Goal: Information Seeking & Learning: Check status

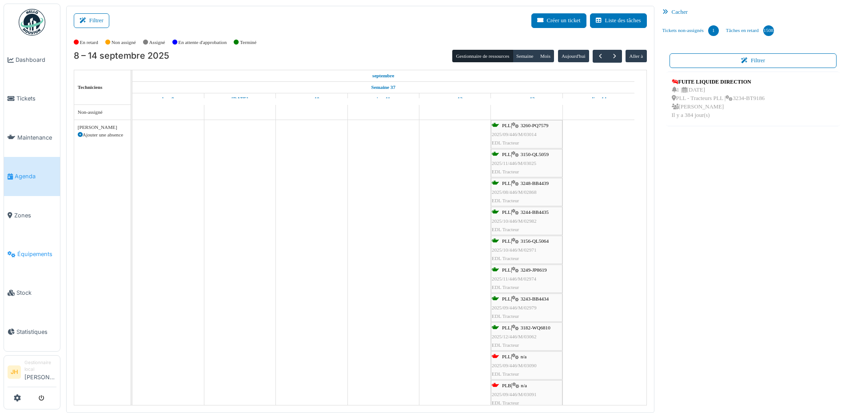
click at [31, 239] on link "Équipements" at bounding box center [32, 254] width 56 height 39
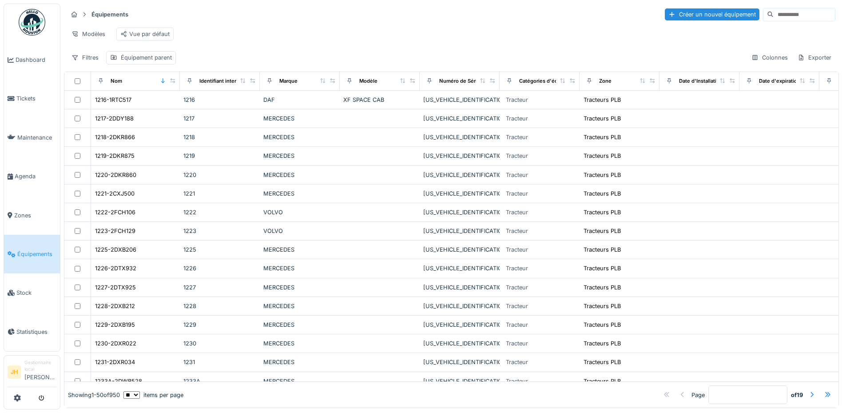
click at [774, 17] on input at bounding box center [804, 14] width 61 height 12
type input "*"
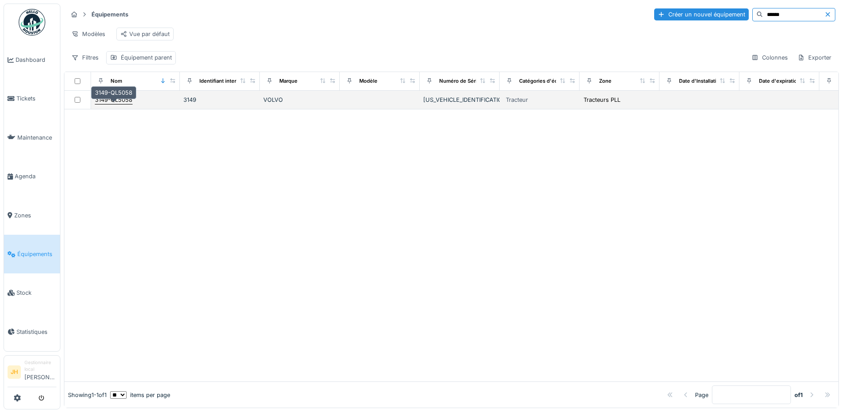
type input "******"
click at [119, 104] on div "3149-QL5058" at bounding box center [113, 99] width 37 height 8
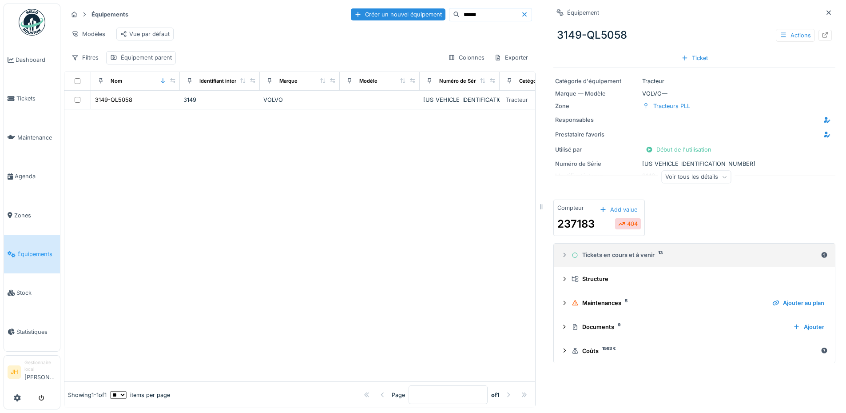
click at [615, 252] on div "Tickets en cours et à venir 13" at bounding box center [695, 254] width 246 height 8
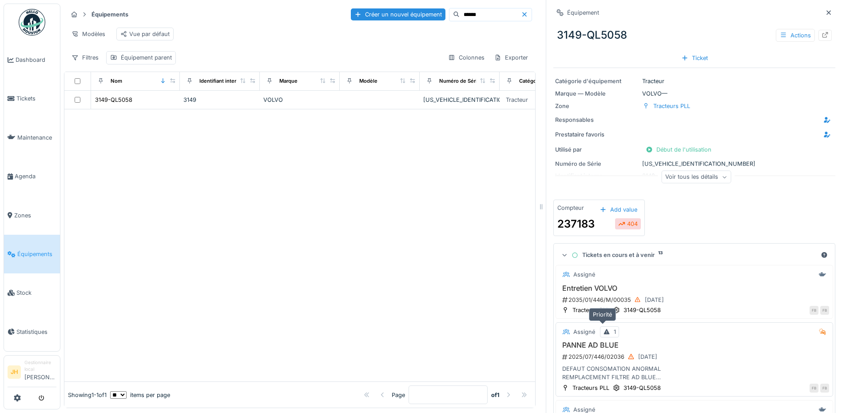
click at [598, 336] on div "Assigné 1 PANNE AD BLUE 2025/07/446/02036 [DATE] DEFAUT CONSOMATION ANORMAL REM…" at bounding box center [695, 359] width 278 height 74
click at [788, 32] on div "Actions" at bounding box center [795, 35] width 39 height 13
click at [822, 36] on icon at bounding box center [825, 35] width 7 height 6
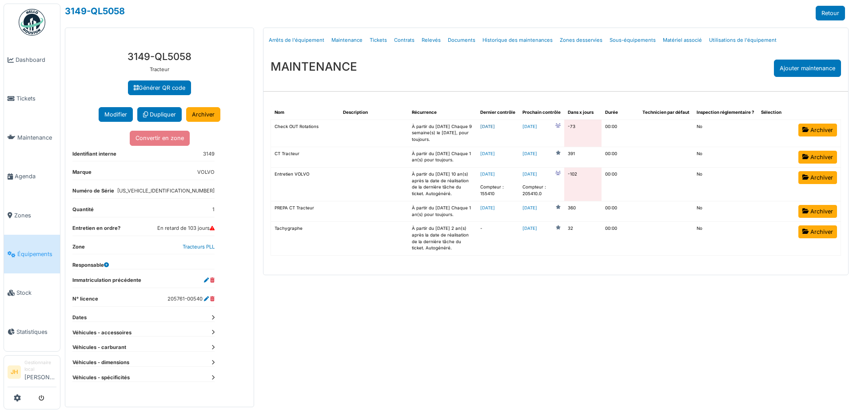
click at [495, 127] on link "2025-09-08" at bounding box center [487, 126] width 15 height 5
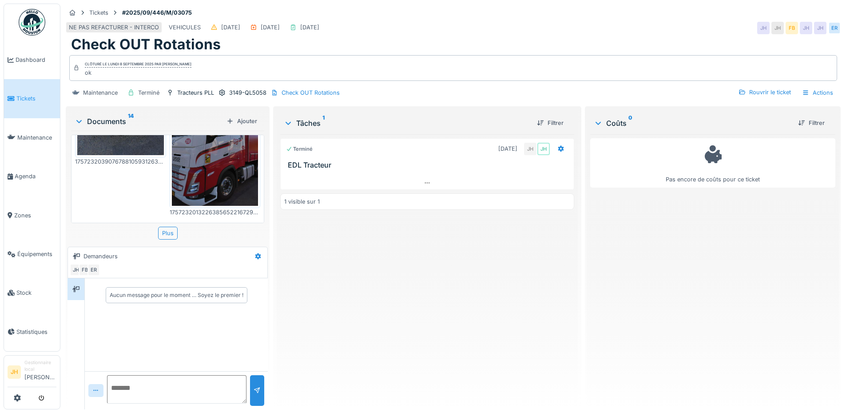
scroll to position [712, 0]
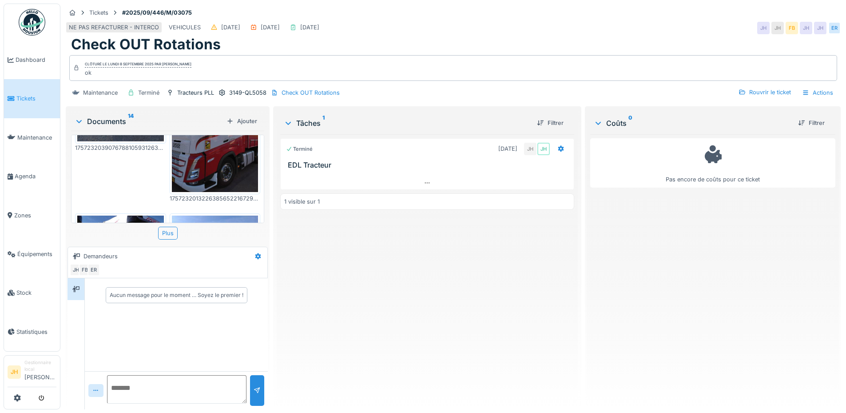
click at [137, 215] on img at bounding box center [120, 272] width 87 height 115
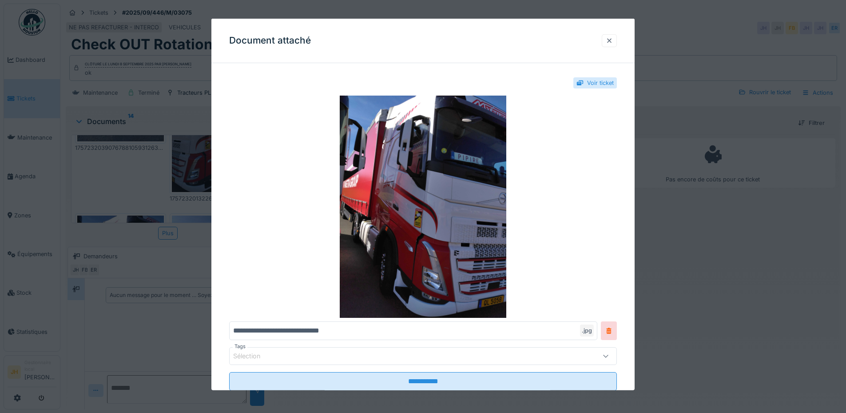
click at [613, 43] on div at bounding box center [609, 40] width 7 height 8
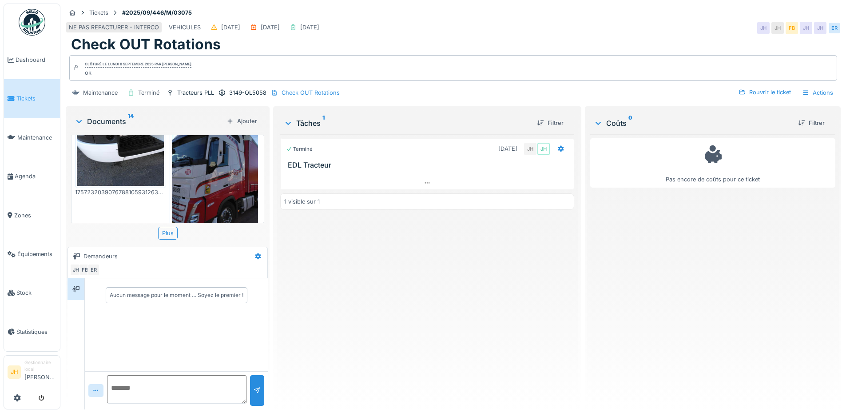
scroll to position [490, 0]
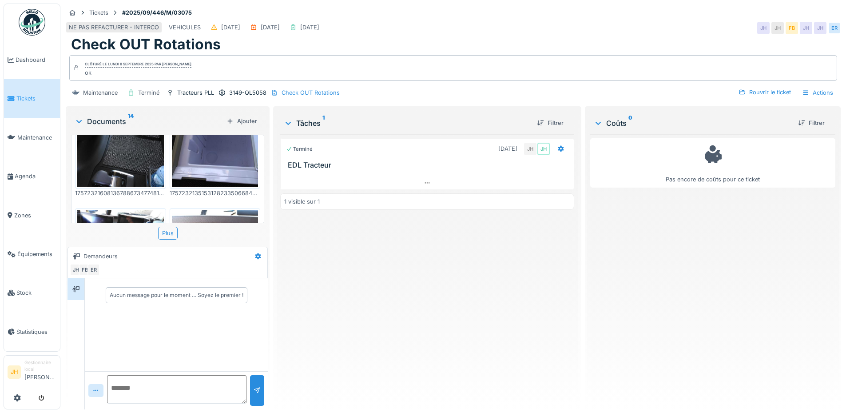
click at [122, 210] on img at bounding box center [120, 242] width 87 height 65
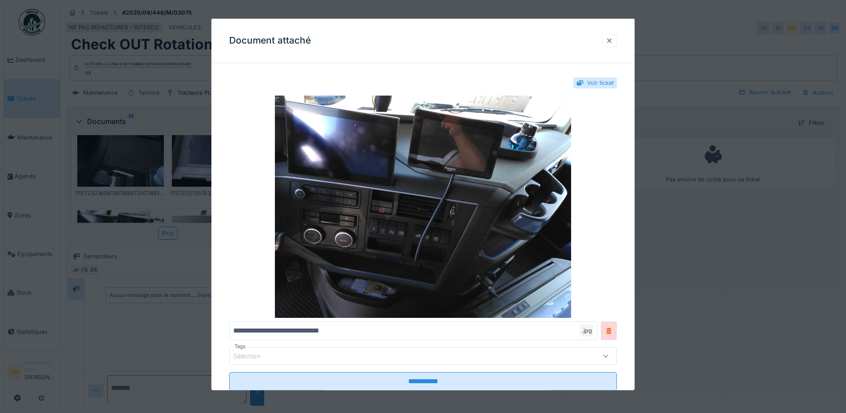
click at [613, 37] on div at bounding box center [609, 40] width 7 height 8
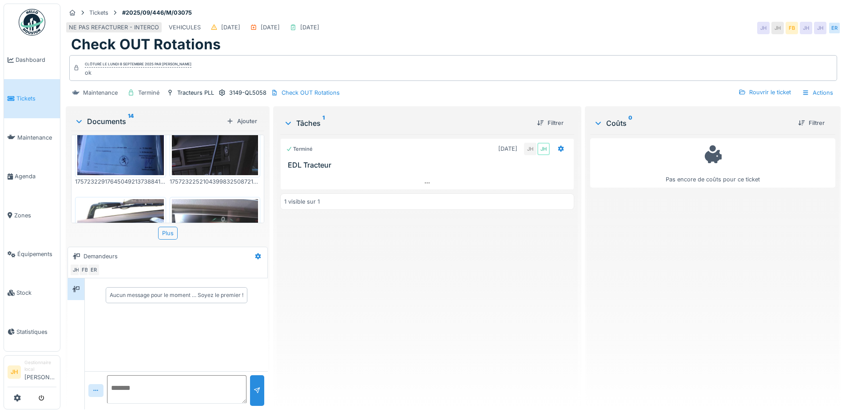
scroll to position [268, 0]
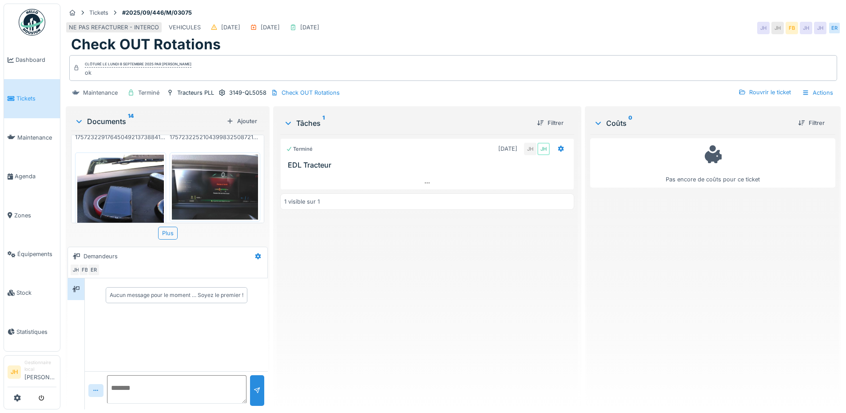
click at [135, 173] on img at bounding box center [120, 212] width 87 height 115
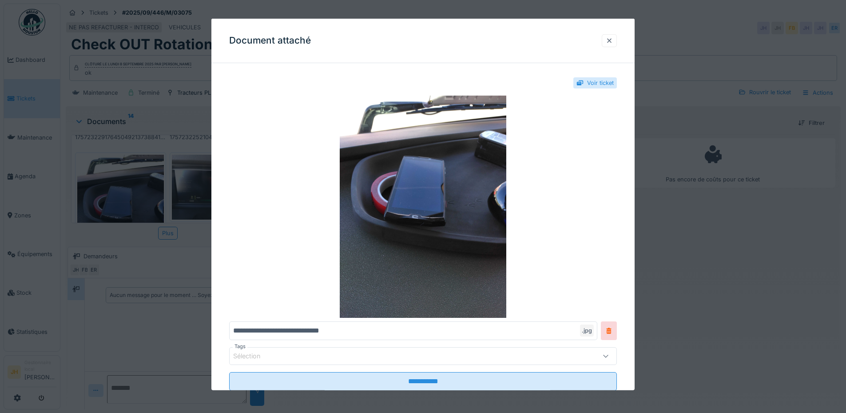
click at [608, 40] on div at bounding box center [609, 40] width 15 height 13
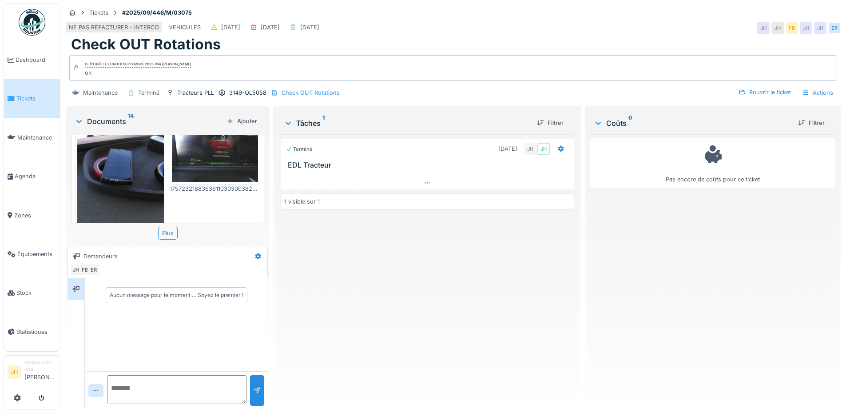
scroll to position [400, 0]
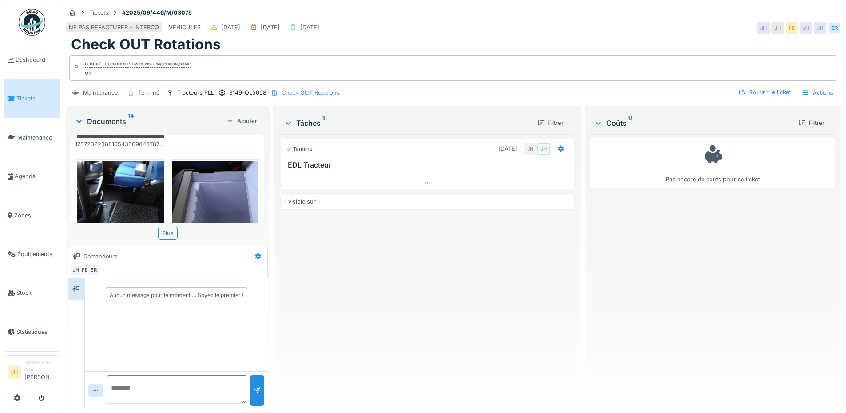
click at [109, 183] on img at bounding box center [120, 218] width 87 height 115
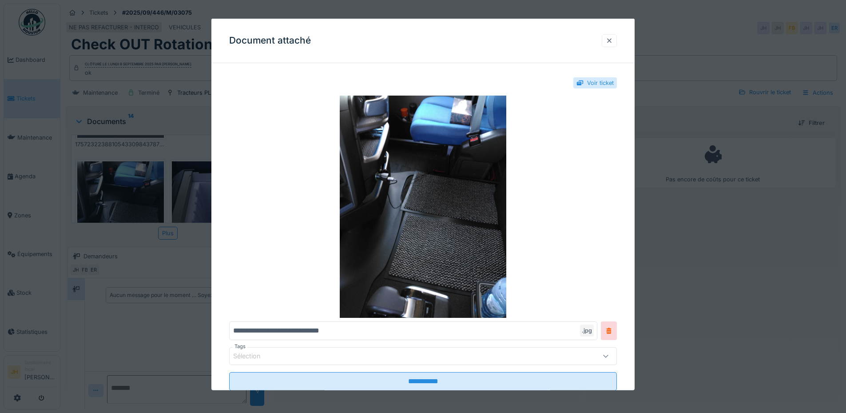
click at [617, 40] on div at bounding box center [609, 40] width 15 height 13
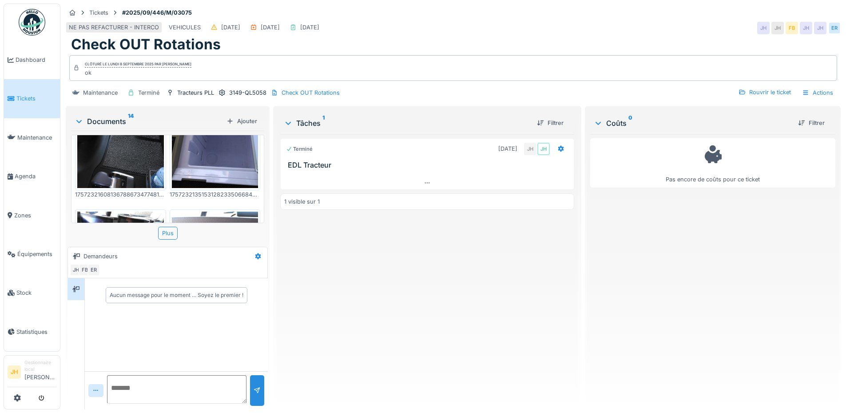
scroll to position [533, 0]
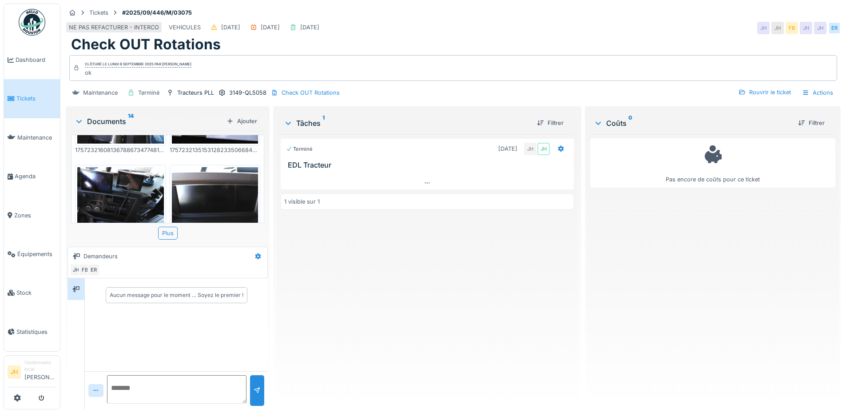
click at [218, 175] on img at bounding box center [215, 199] width 87 height 65
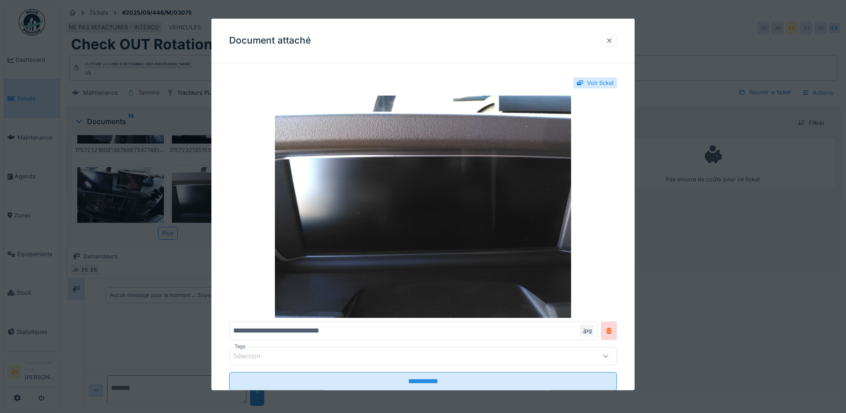
click at [613, 44] on div at bounding box center [609, 40] width 7 height 8
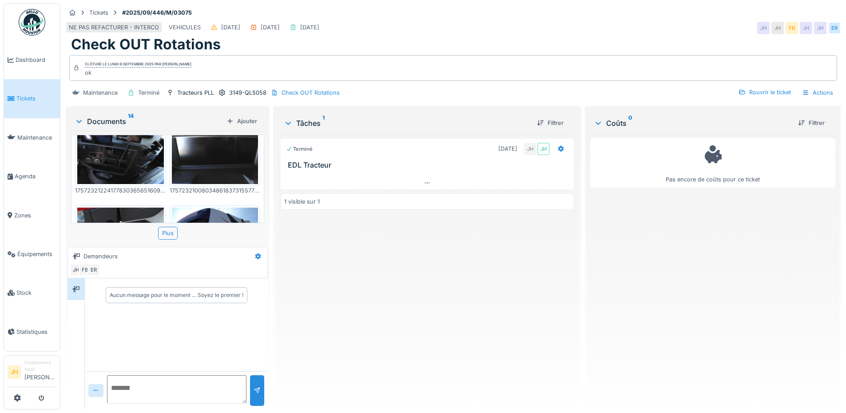
scroll to position [577, 0]
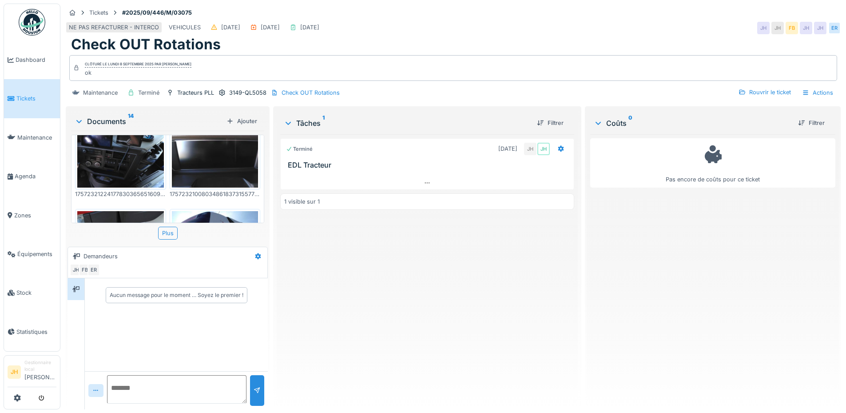
click at [118, 211] on img at bounding box center [120, 243] width 87 height 65
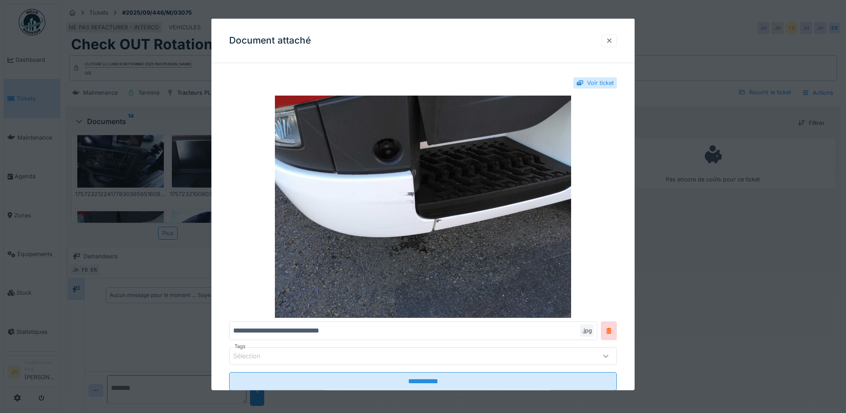
click at [611, 41] on div at bounding box center [609, 40] width 7 height 8
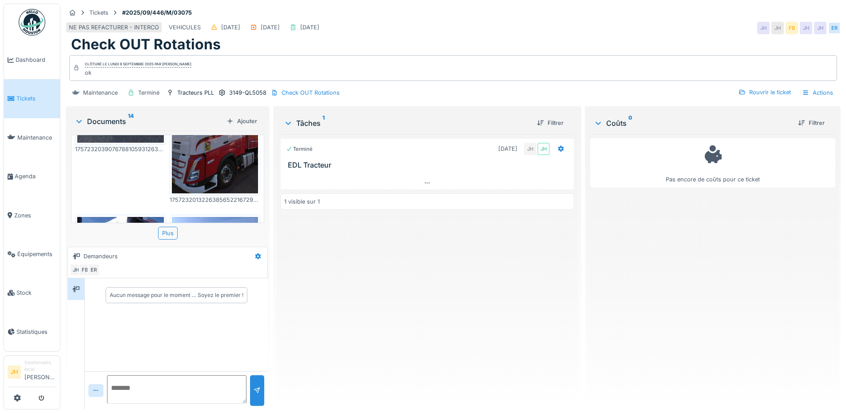
scroll to position [799, 0]
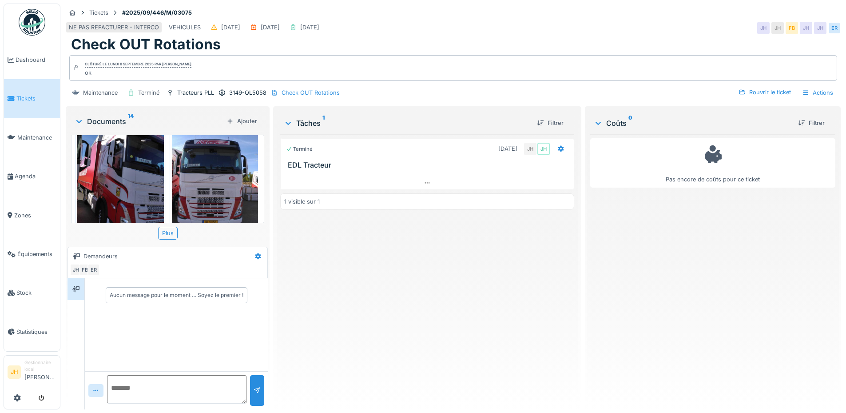
click at [380, 273] on div "Terminé 06/09/2025 JH JH EDL Tracteur 1 visible sur 1" at bounding box center [427, 268] width 294 height 268
drag, startPoint x: 380, startPoint y: 273, endPoint x: 347, endPoint y: 263, distance: 33.7
click at [347, 265] on div "Terminé 06/09/2025 JH JH EDL Tracteur 1 visible sur 1" at bounding box center [427, 268] width 294 height 268
